Goal: Find specific page/section: Find specific page/section

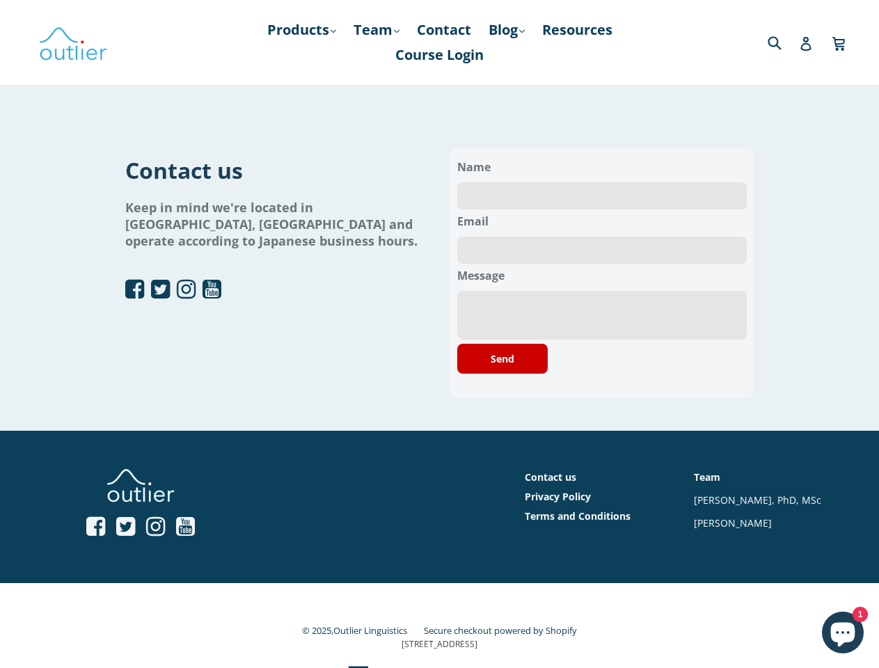
click at [439, 315] on div "Contact us Keep in mind we're located in Tokyo, Japan and operate according to …" at bounding box center [439, 272] width 629 height 249
click at [298, 30] on link "Products .cls-1{fill:#231f20} expand" at bounding box center [301, 29] width 83 height 25
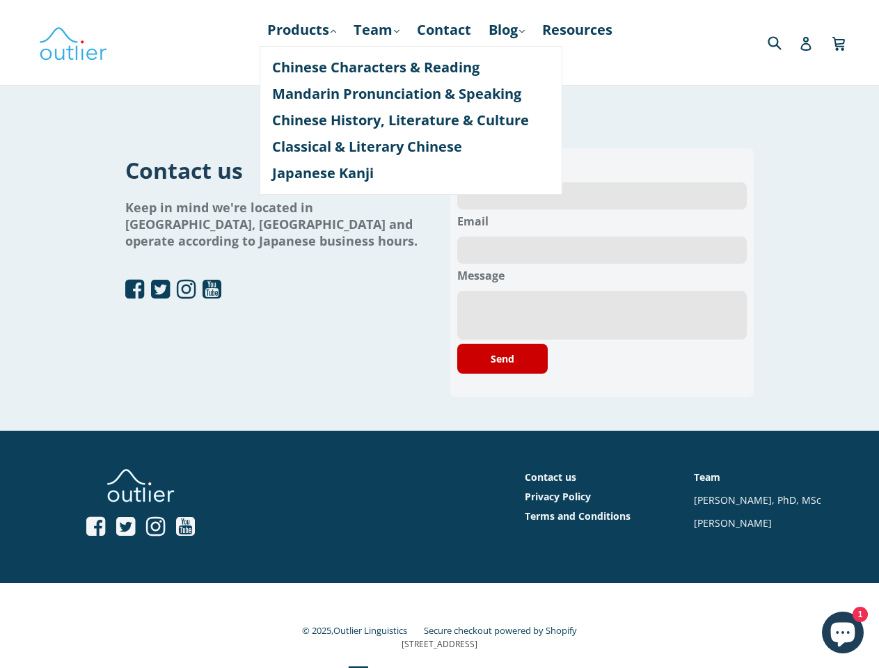
click at [503, 359] on button "Send" at bounding box center [502, 359] width 91 height 30
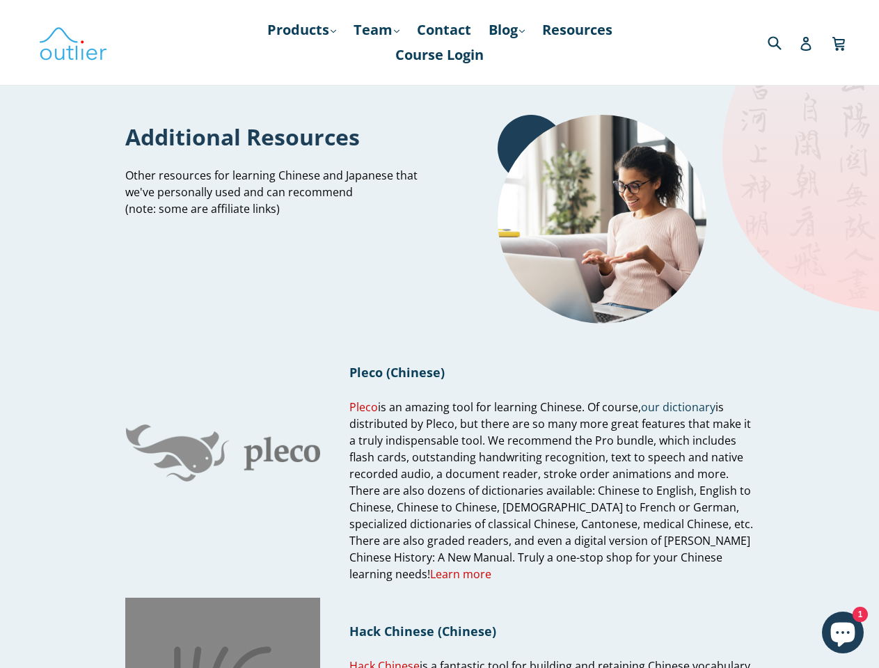
click at [439, 334] on div "Pleco (Chinese) Pleco is an amazing tool for learning Chinese. Of course, our d…" at bounding box center [552, 453] width 405 height 259
click at [298, 30] on link "Products .cls-1{fill:#231f20} expand" at bounding box center [301, 29] width 83 height 25
